Goal: Information Seeking & Learning: Learn about a topic

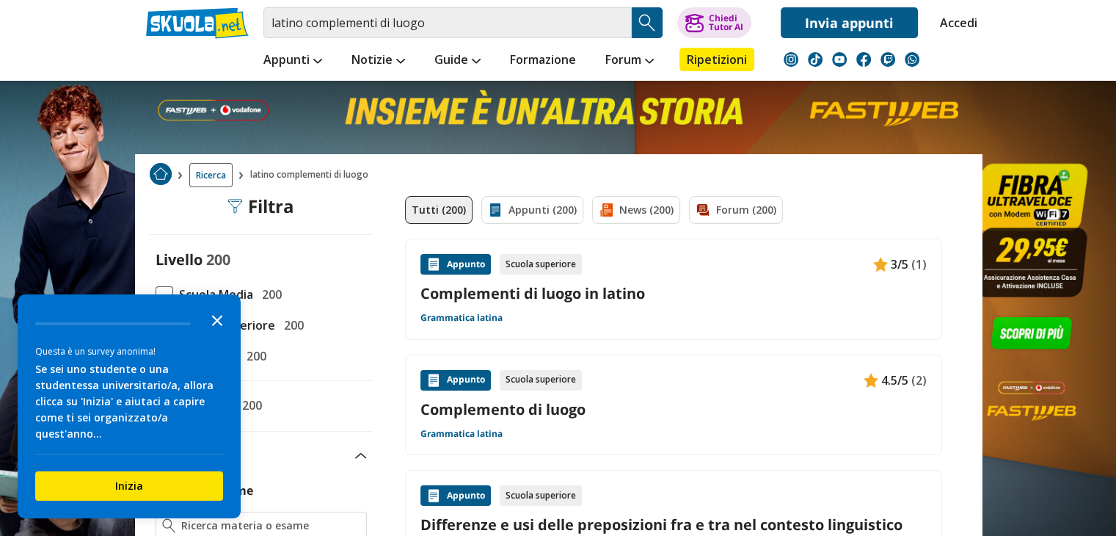
click at [216, 332] on icon "Close the survey" at bounding box center [217, 319] width 29 height 29
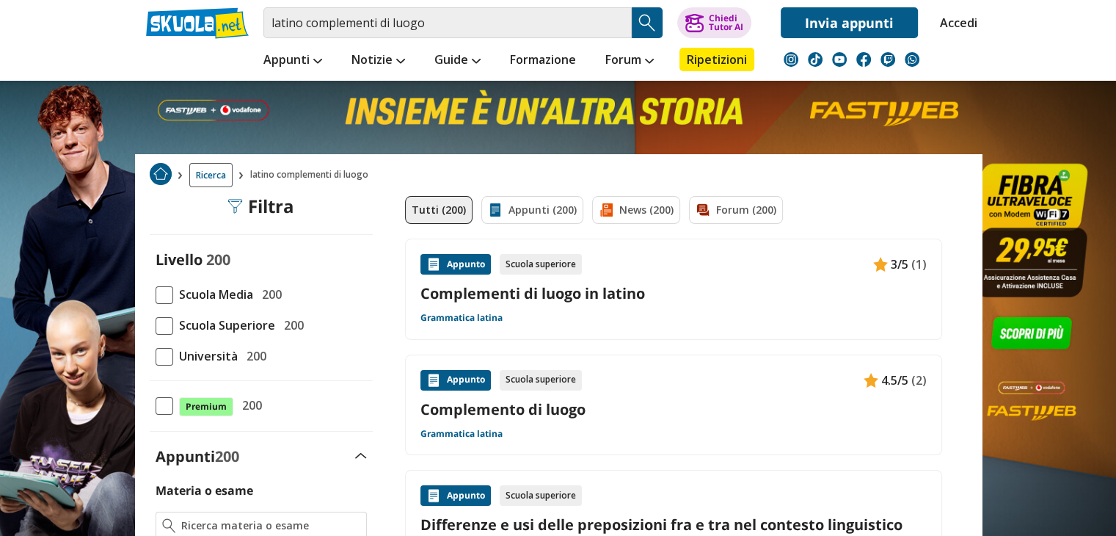
click at [165, 321] on span at bounding box center [165, 326] width 18 height 18
click at [156, 325] on input "Scuola Superiore 200" at bounding box center [156, 325] width 0 height 0
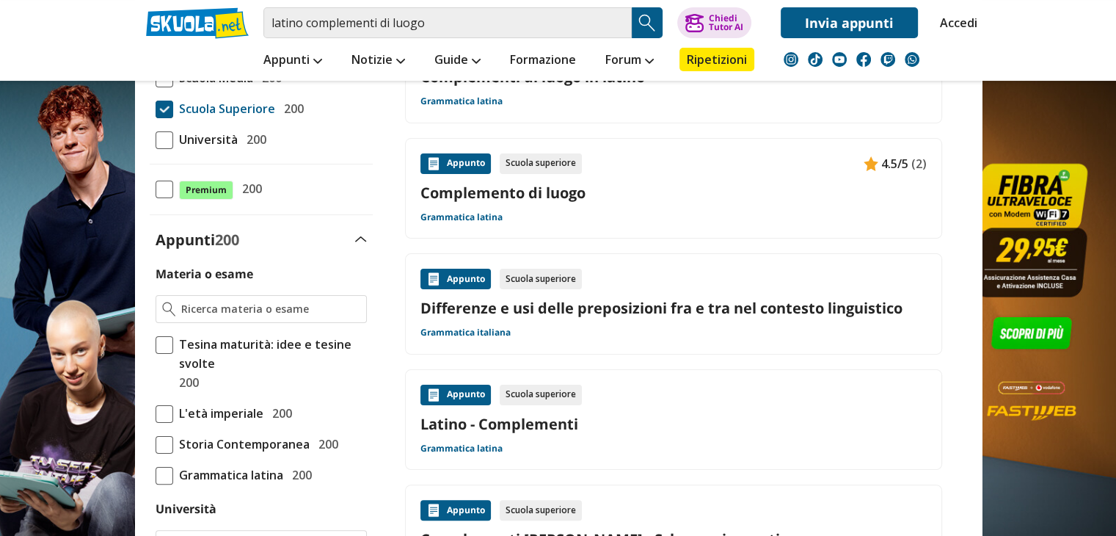
scroll to position [220, 0]
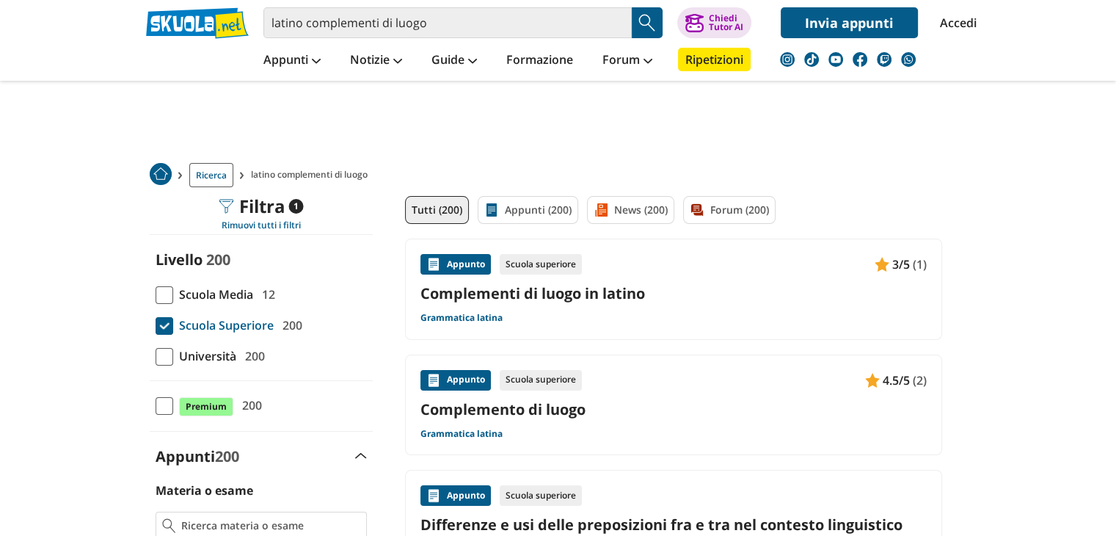
click at [583, 294] on link "Complementi di luogo in latino" at bounding box center [674, 293] width 506 height 20
